Goal: Information Seeking & Learning: Learn about a topic

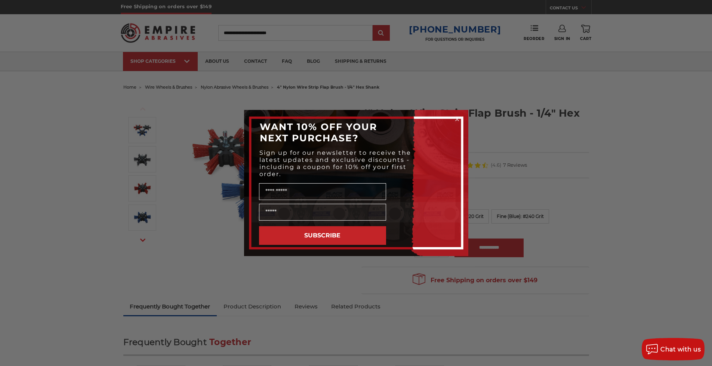
click at [456, 119] on icon "Close dialog" at bounding box center [457, 119] width 3 height 3
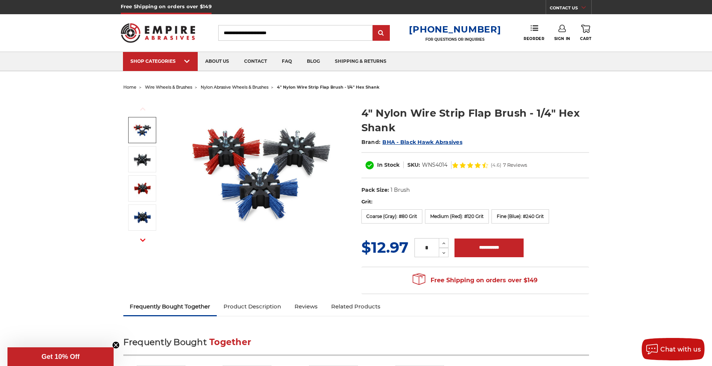
click at [141, 132] on img at bounding box center [142, 130] width 19 height 19
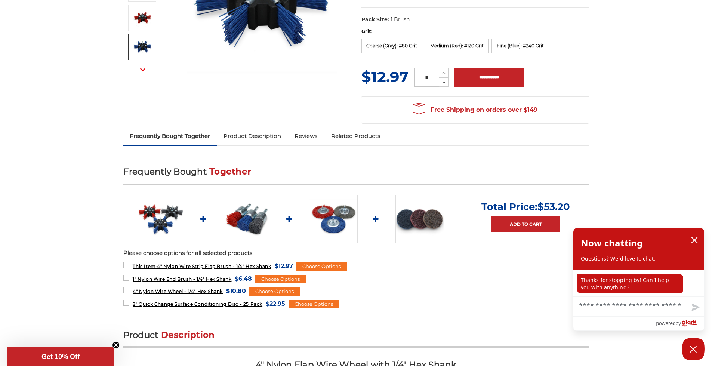
scroll to position [187, 0]
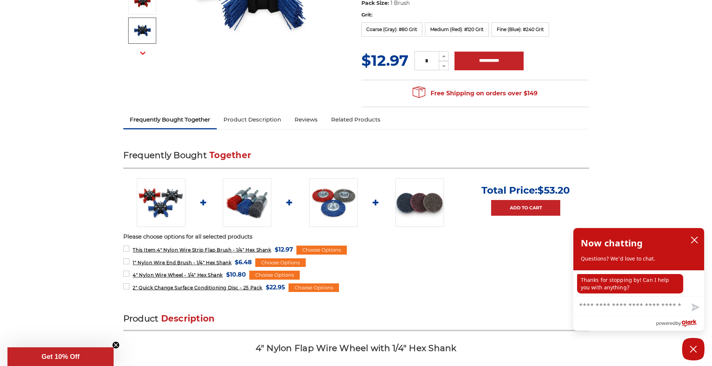
click at [336, 206] on img at bounding box center [333, 202] width 49 height 49
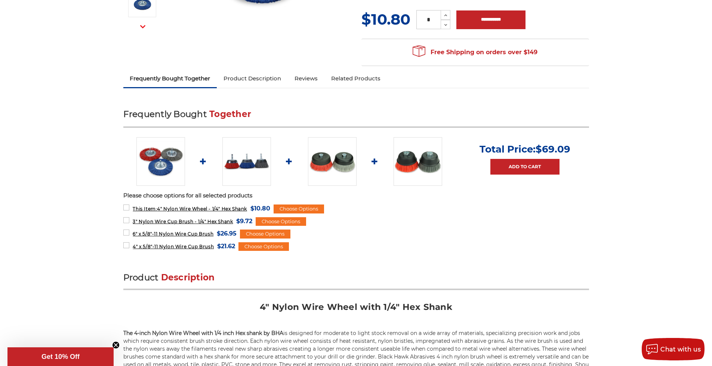
scroll to position [210, 0]
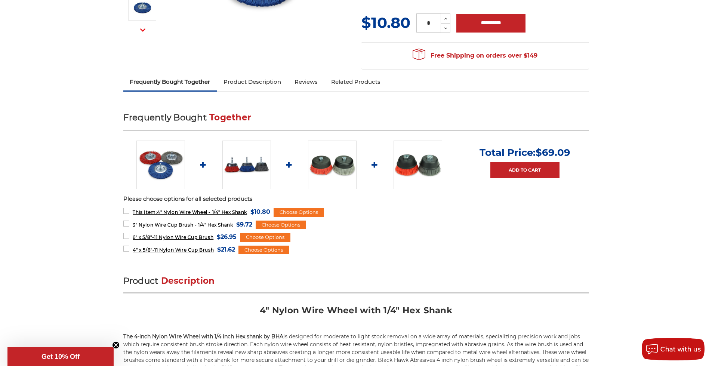
click at [167, 164] on img at bounding box center [160, 165] width 49 height 49
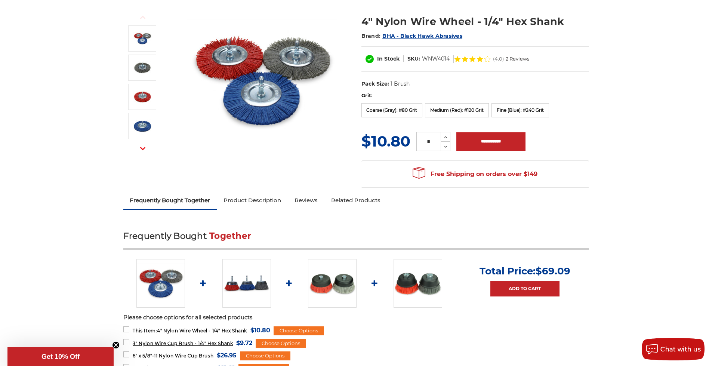
scroll to position [61, 0]
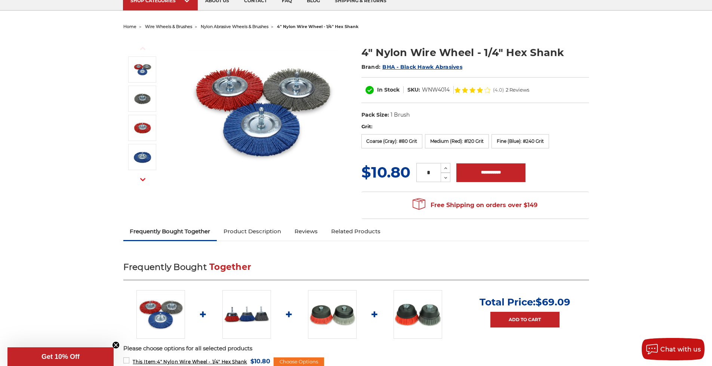
click at [269, 233] on link "Product Description" at bounding box center [252, 231] width 71 height 16
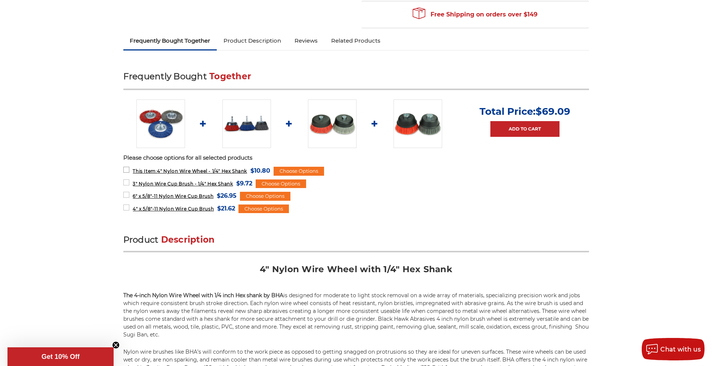
scroll to position [104, 0]
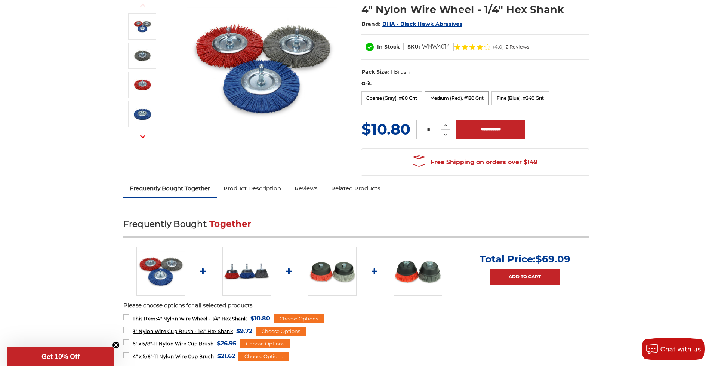
click at [438, 96] on label "Medium (Red): #120 Grit" at bounding box center [457, 98] width 64 height 14
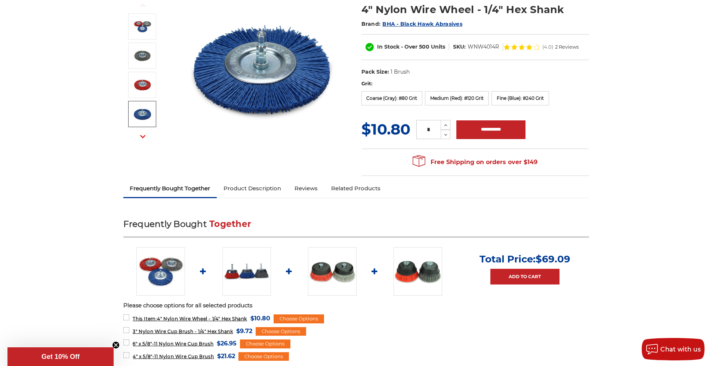
click at [144, 133] on button "Next" at bounding box center [143, 137] width 18 height 16
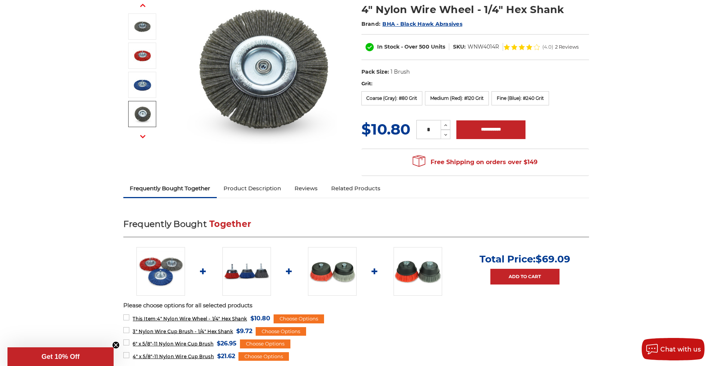
click at [144, 135] on icon "button" at bounding box center [142, 136] width 5 height 5
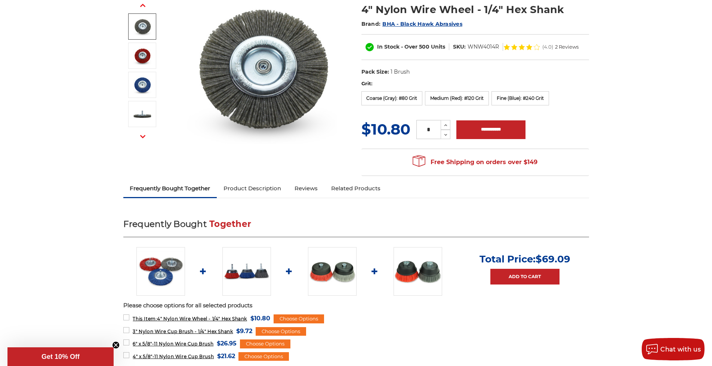
click at [144, 135] on icon "button" at bounding box center [142, 136] width 5 height 5
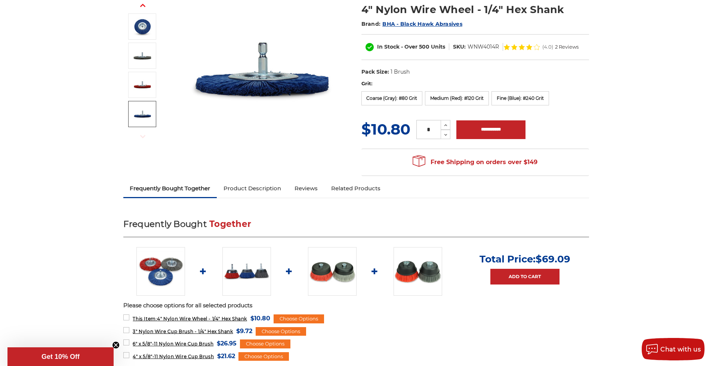
click at [139, 116] on img at bounding box center [142, 114] width 19 height 19
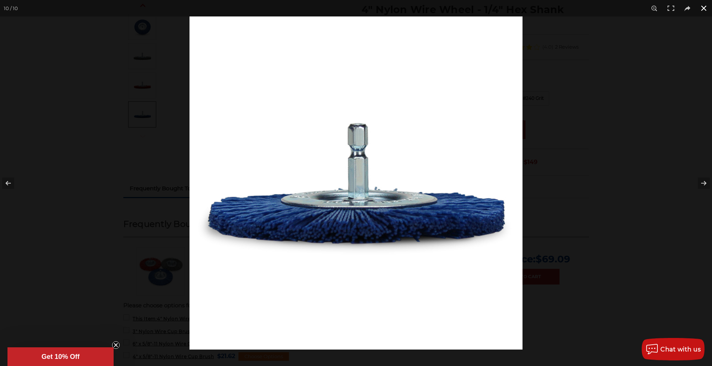
click at [702, 5] on button at bounding box center [704, 8] width 16 height 16
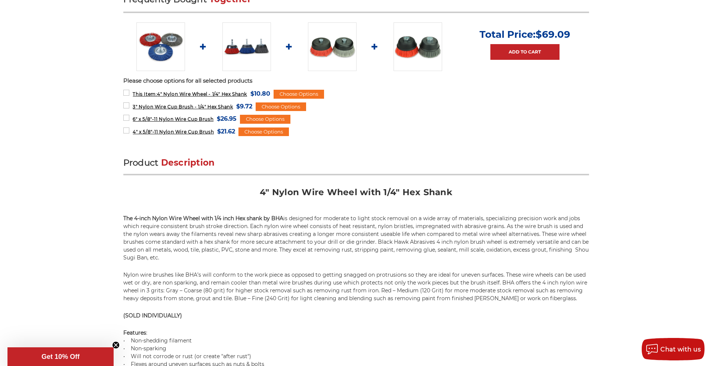
scroll to position [210, 0]
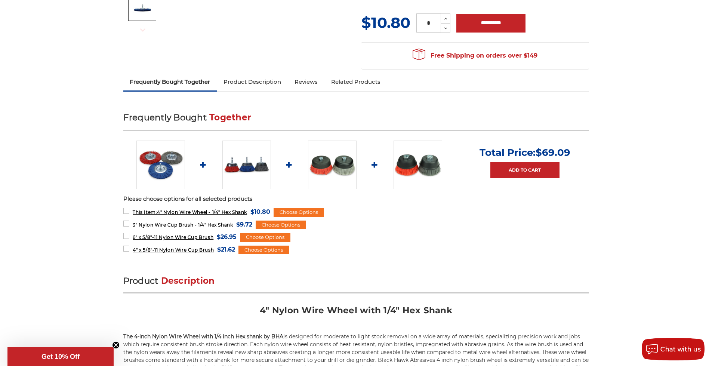
click at [309, 83] on link "Reviews" at bounding box center [306, 82] width 37 height 16
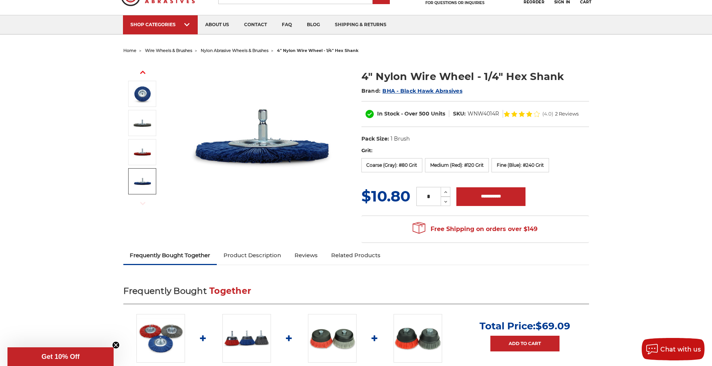
scroll to position [0, 0]
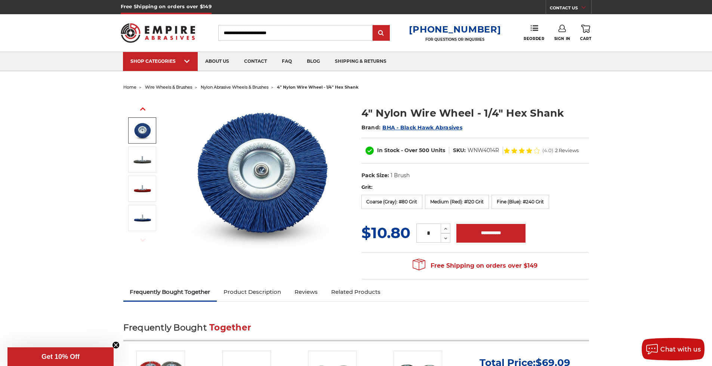
click at [142, 110] on icon "button" at bounding box center [142, 108] width 5 height 5
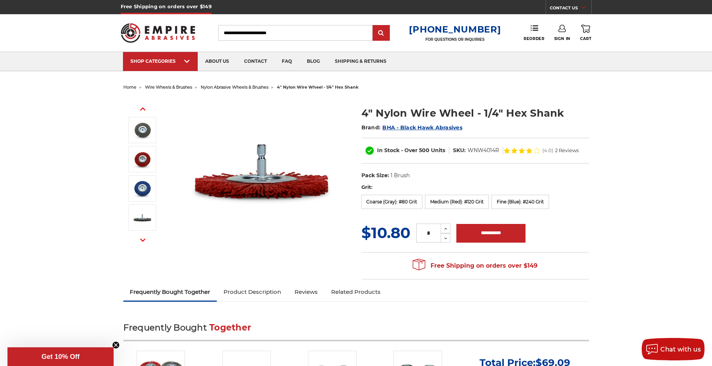
click at [142, 240] on use "button" at bounding box center [142, 240] width 5 height 3
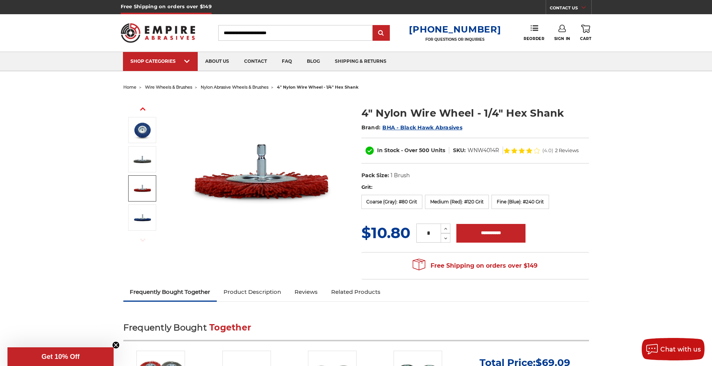
click at [142, 240] on use "button" at bounding box center [142, 240] width 5 height 3
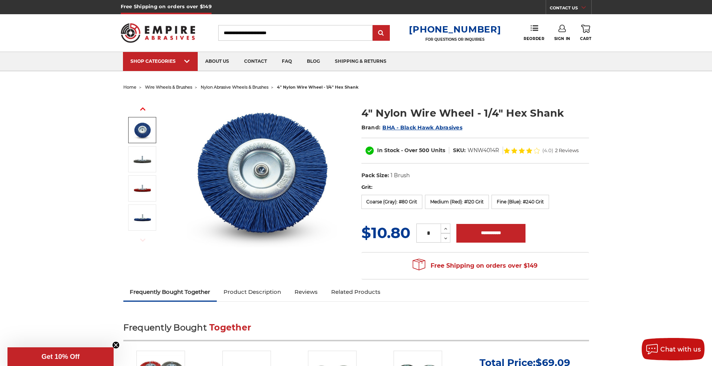
click at [141, 109] on use "button" at bounding box center [142, 108] width 5 height 3
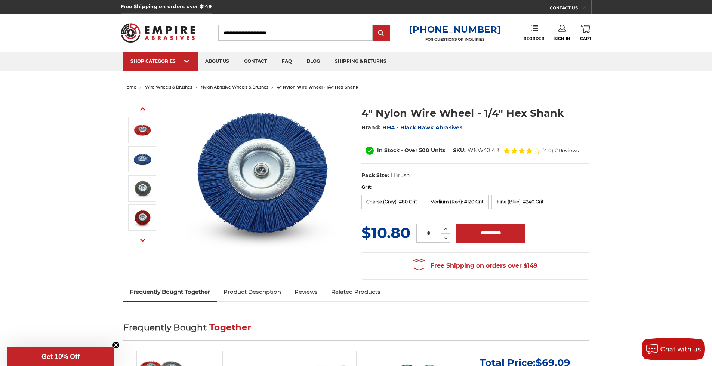
click at [141, 109] on use "button" at bounding box center [142, 108] width 5 height 3
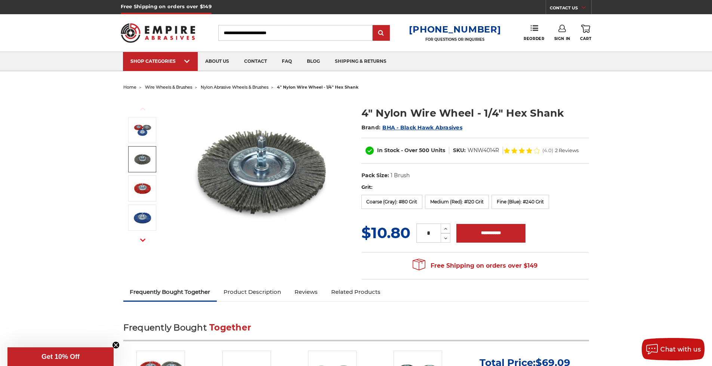
click at [137, 162] on img at bounding box center [142, 159] width 19 height 19
